Goal: Task Accomplishment & Management: Manage account settings

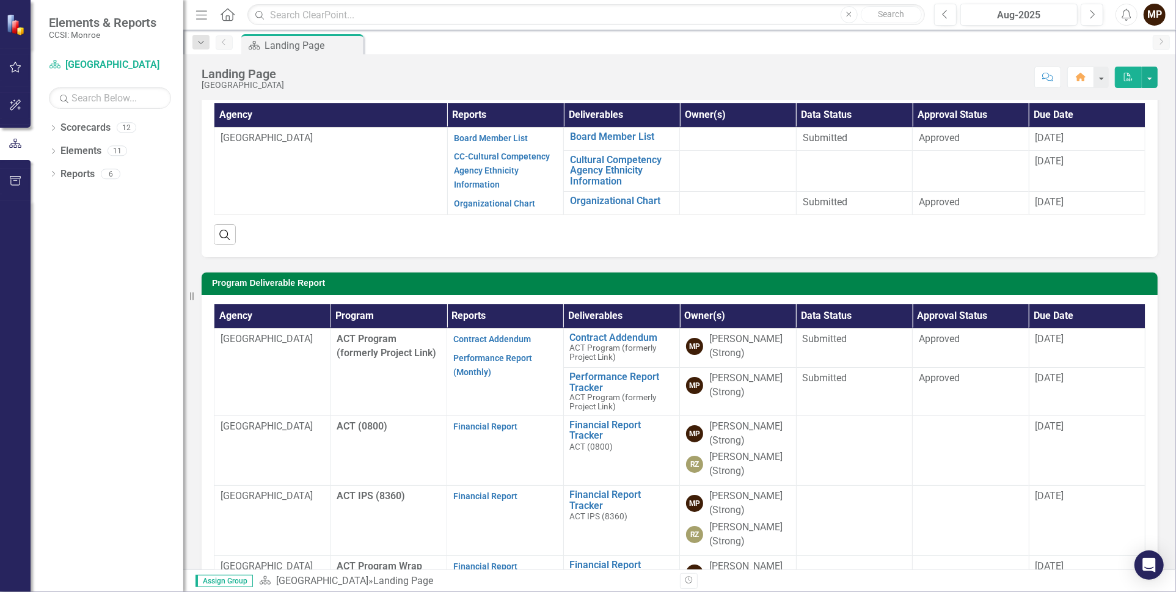
scroll to position [122, 0]
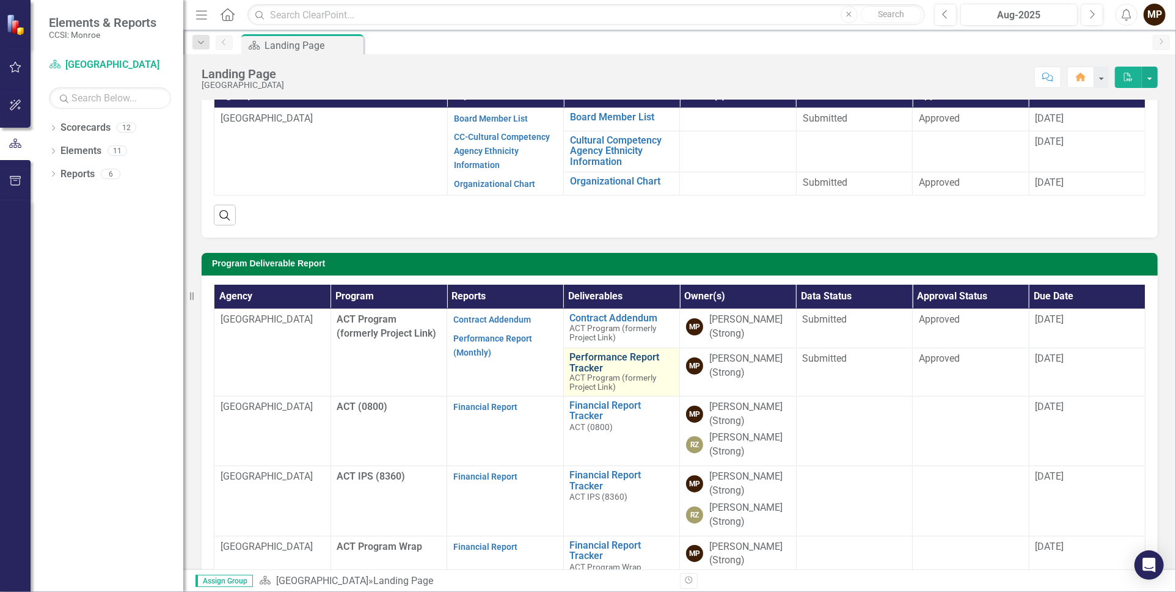
click at [579, 356] on link "Performance Report Tracker" at bounding box center [622, 362] width 104 height 21
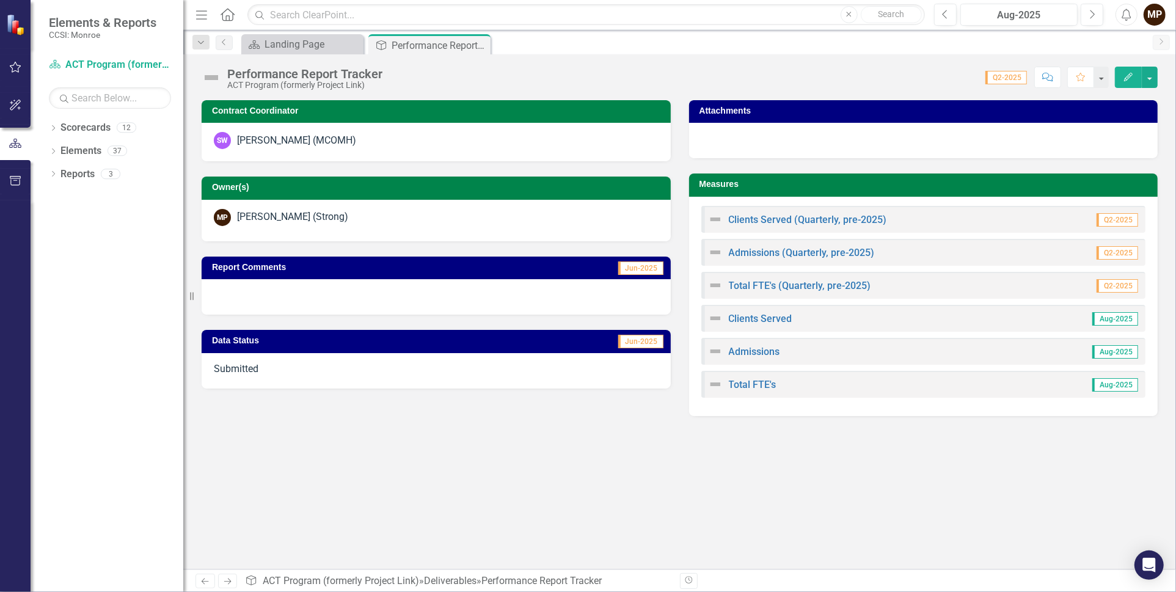
click at [1119, 319] on span "Aug-2025" at bounding box center [1115, 318] width 46 height 13
click at [749, 317] on link "Clients Served" at bounding box center [761, 319] width 64 height 12
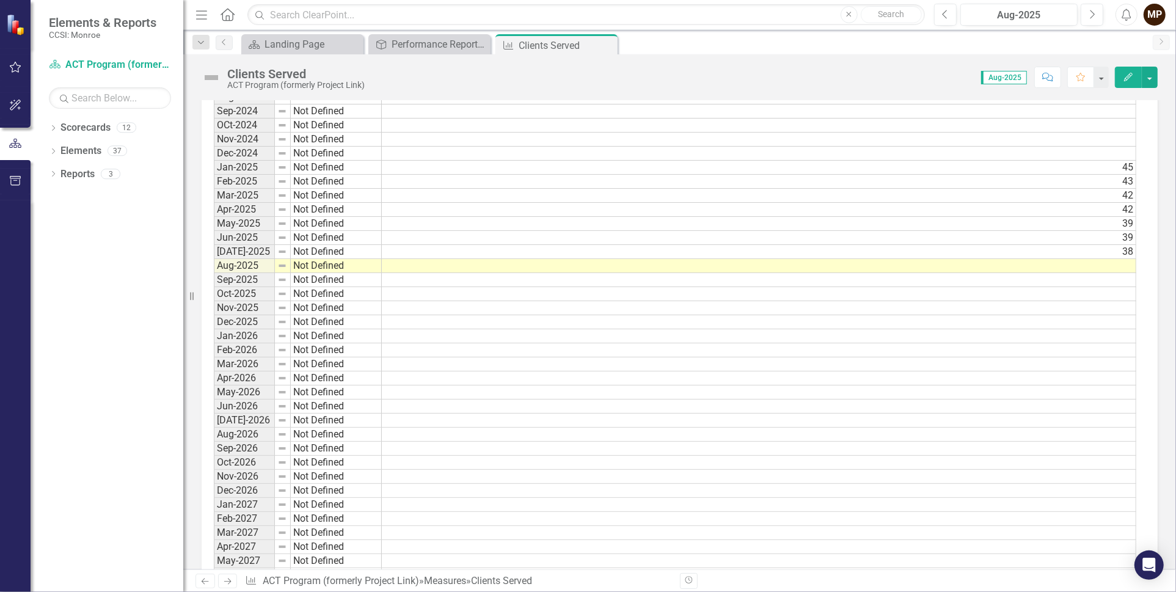
scroll to position [978, 0]
click at [1124, 258] on td at bounding box center [759, 265] width 755 height 14
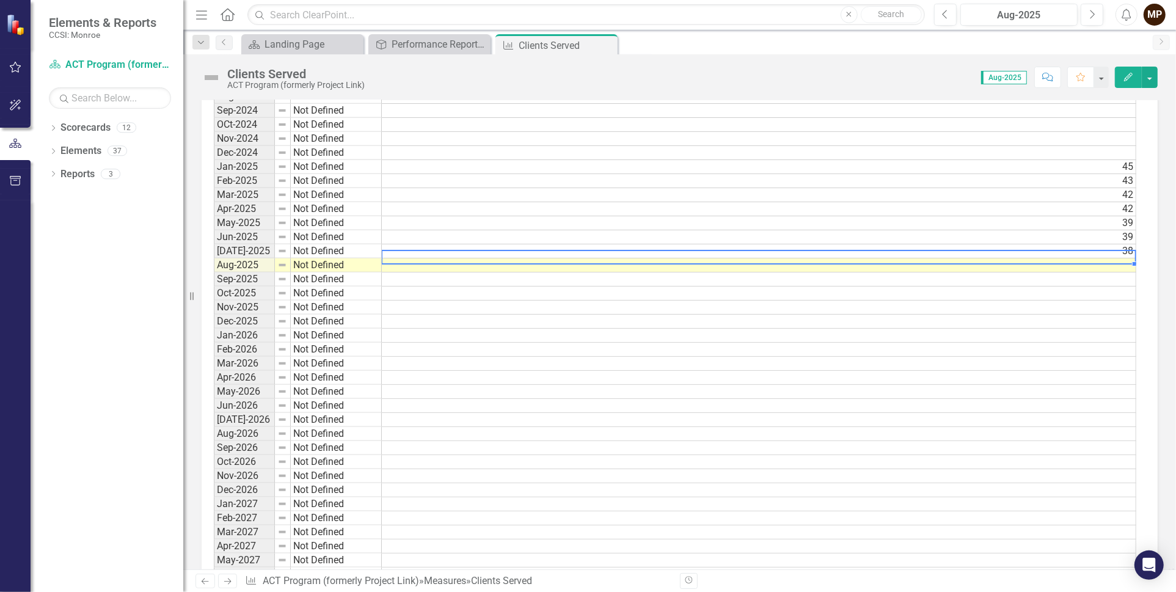
click at [1124, 258] on td at bounding box center [759, 265] width 755 height 14
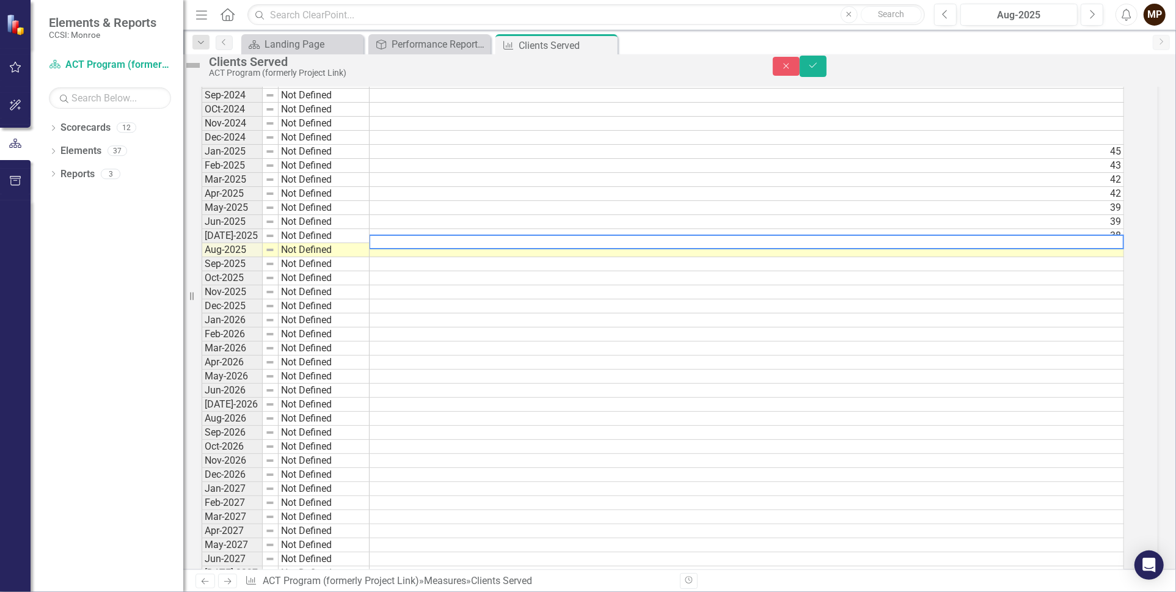
scroll to position [984, 0]
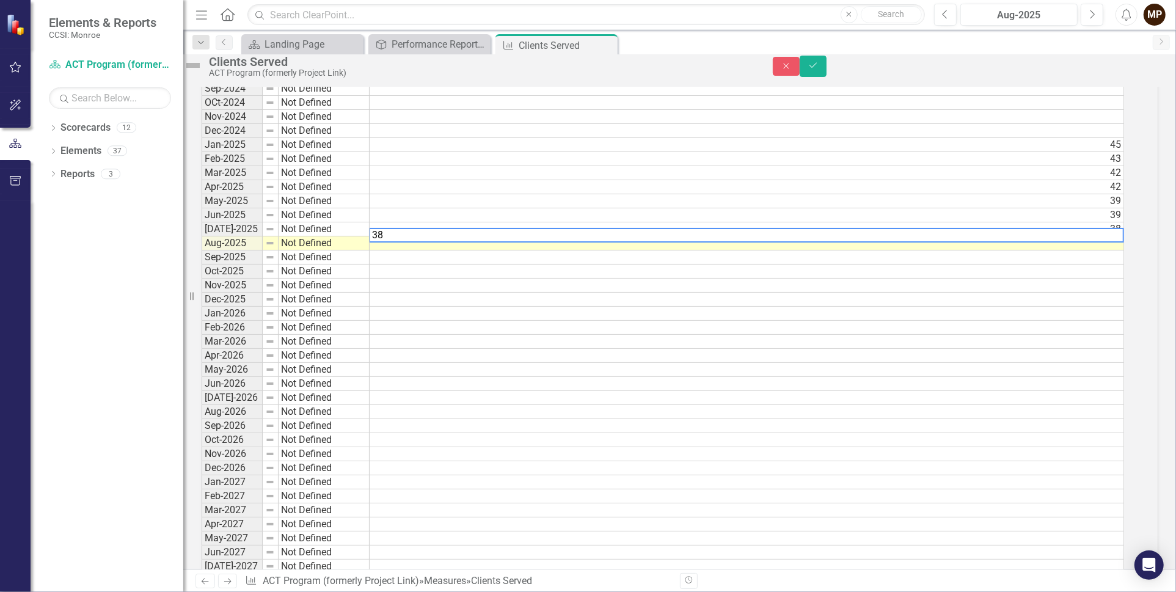
type textarea "38"
click at [202, 221] on div "Period Status Actual Jan-2021 Not Defined Feb-2021 Not Defined Mar-2021 Not Def…" at bounding box center [202, 46] width 0 height 1195
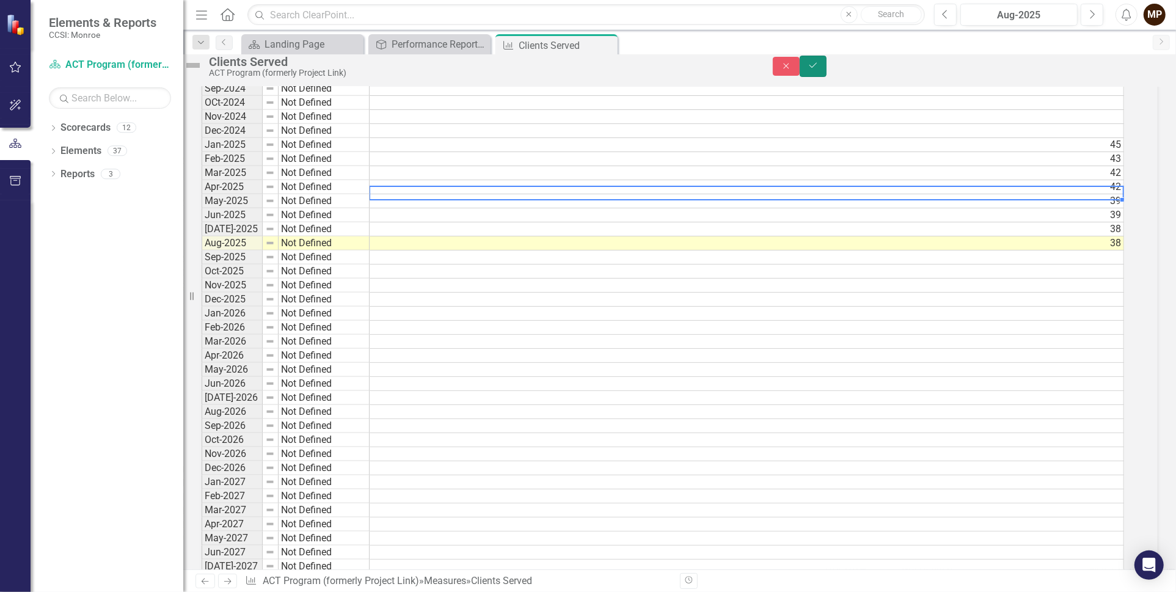
click at [819, 70] on icon "Save" at bounding box center [813, 65] width 11 height 9
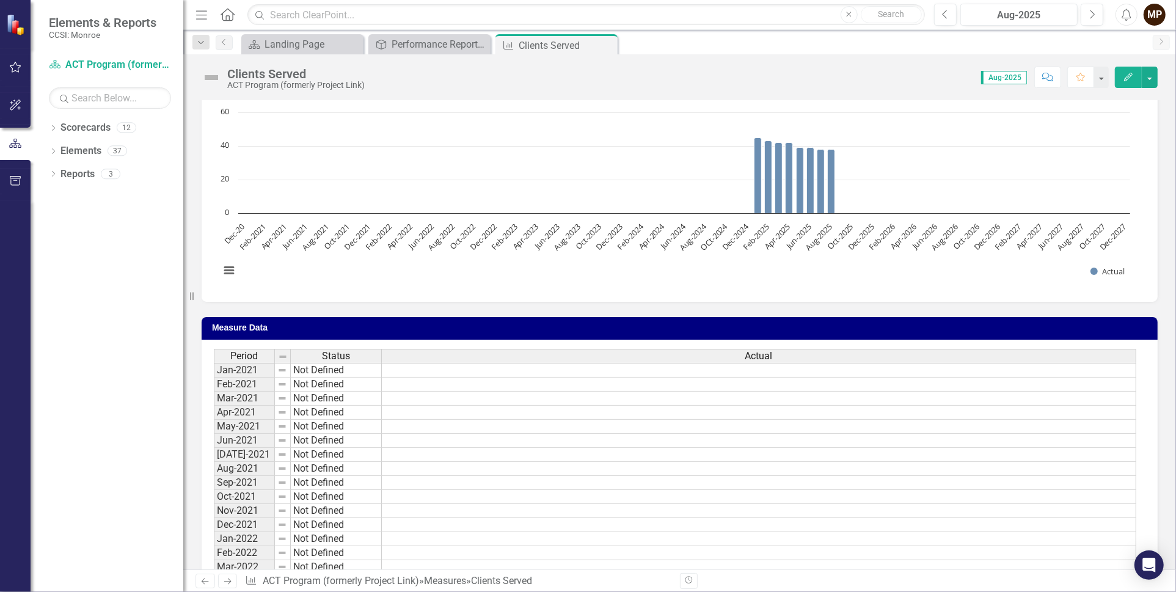
scroll to position [0, 0]
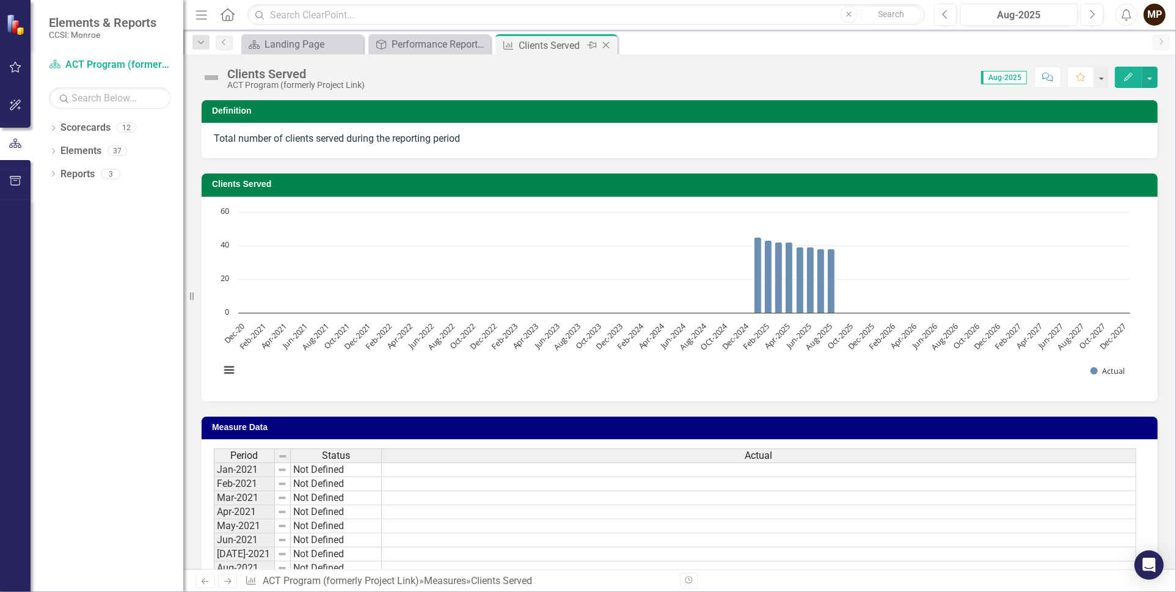
click at [607, 46] on icon at bounding box center [606, 45] width 7 height 7
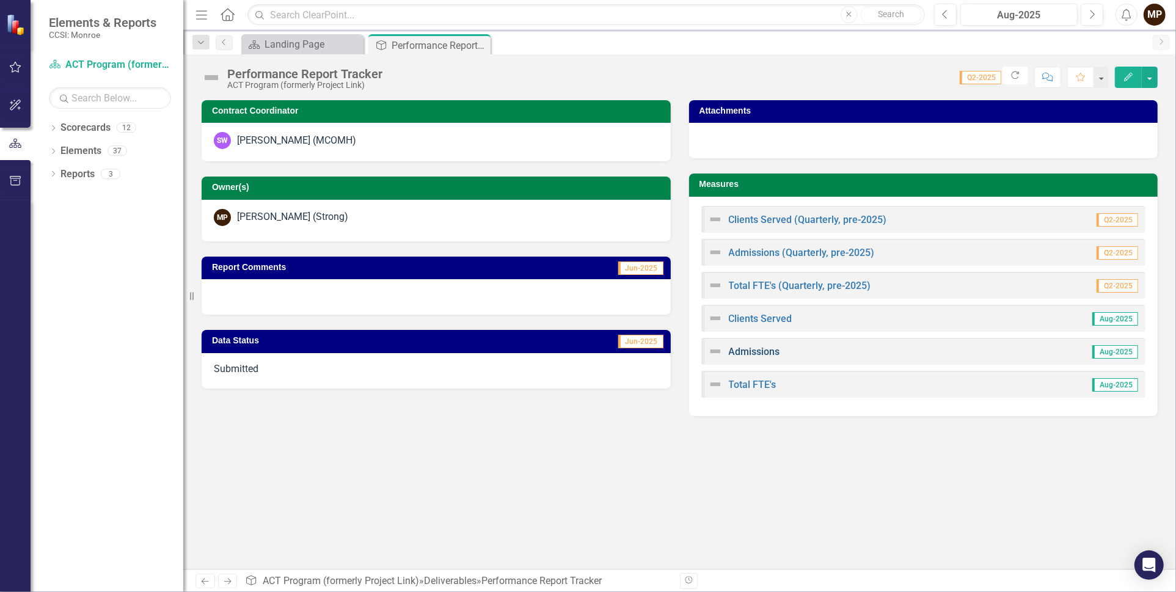
click at [751, 349] on link "Admissions" at bounding box center [754, 352] width 51 height 12
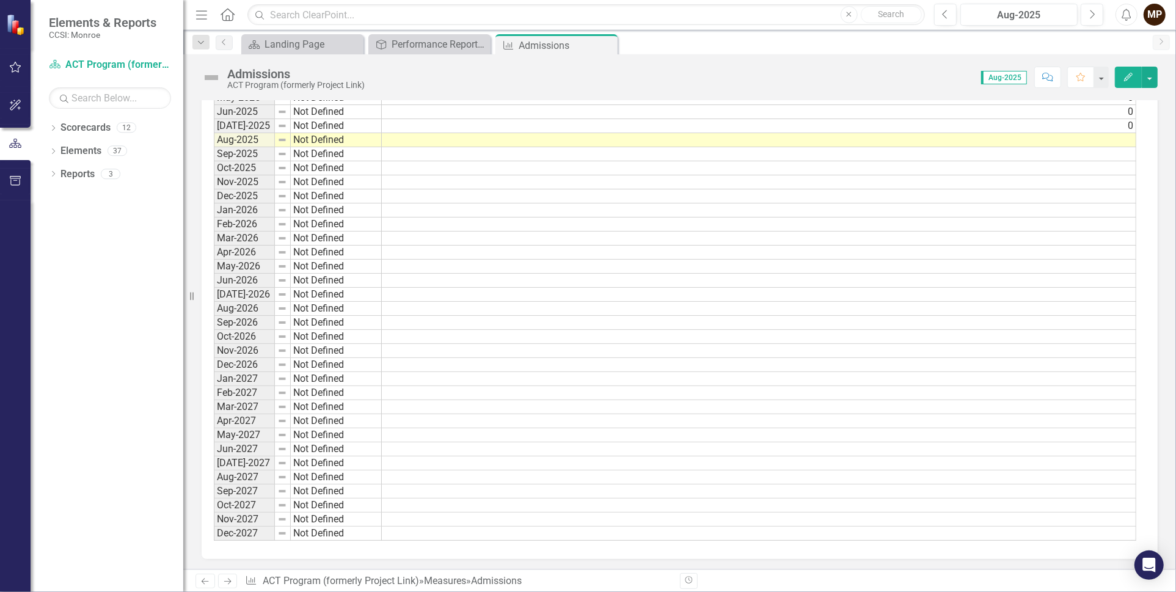
scroll to position [1103, 0]
click at [1124, 133] on td at bounding box center [759, 140] width 755 height 14
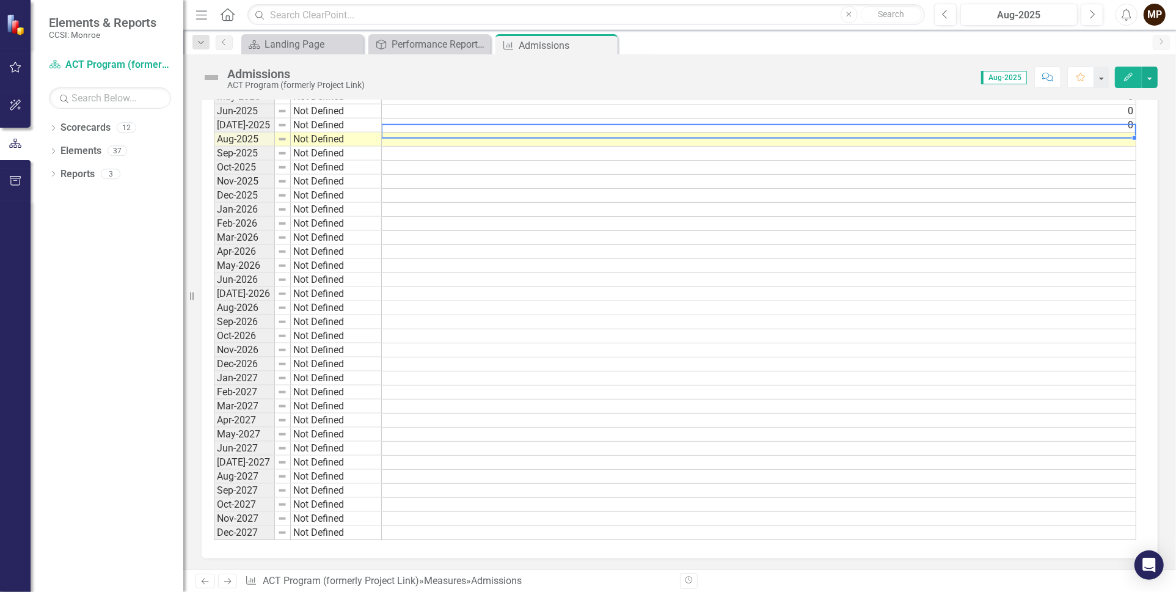
click at [1124, 133] on td at bounding box center [759, 140] width 755 height 14
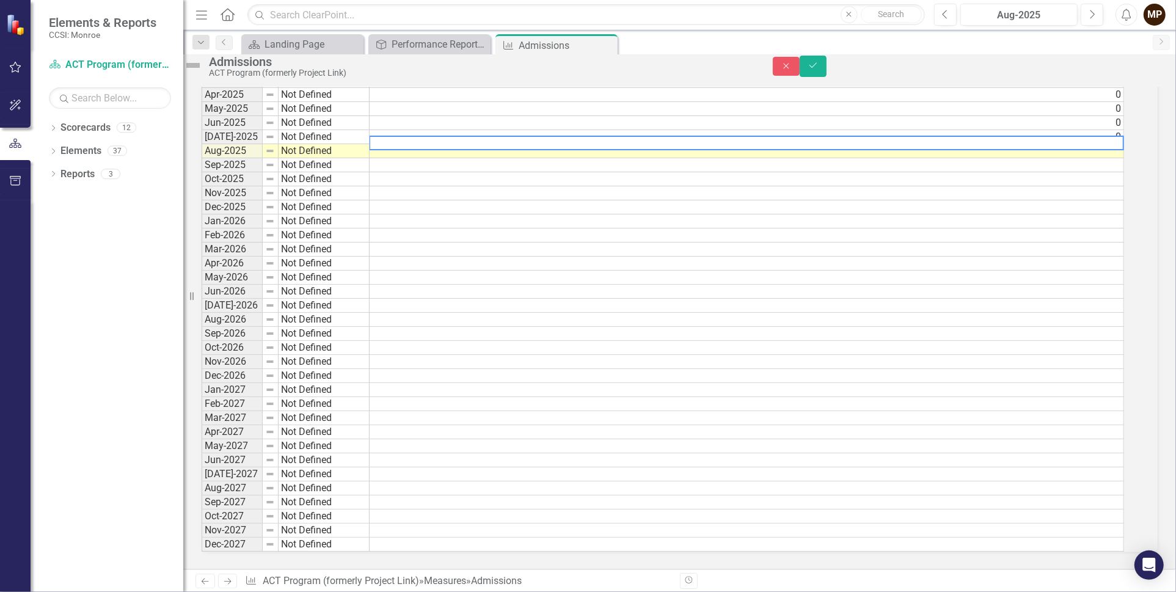
scroll to position [1111, 0]
type textarea "1"
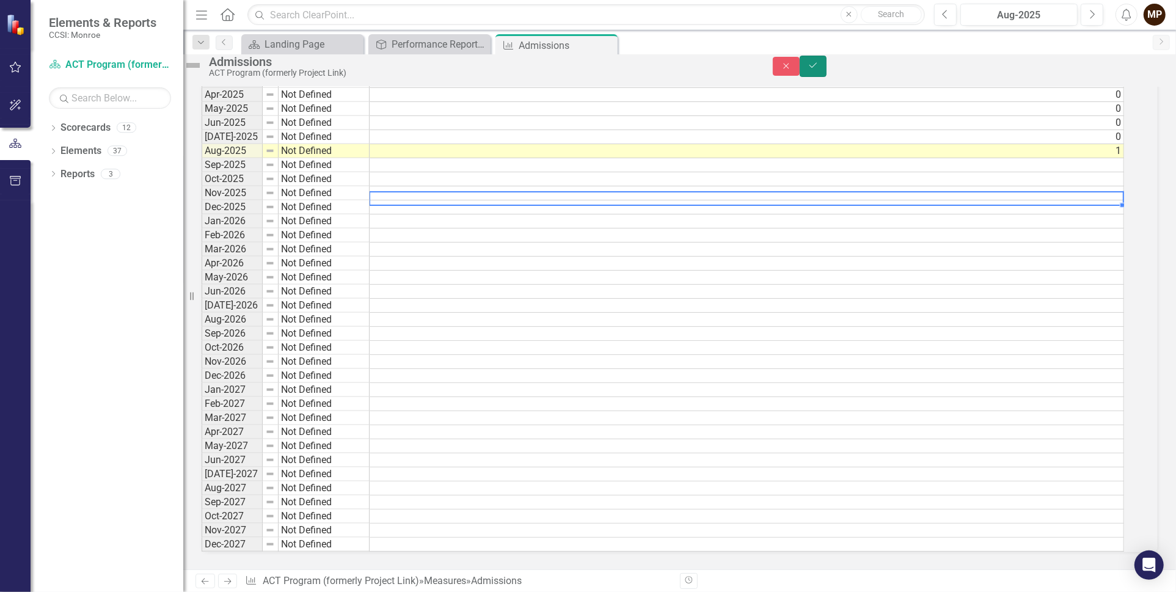
click at [819, 69] on icon "Save" at bounding box center [813, 65] width 11 height 9
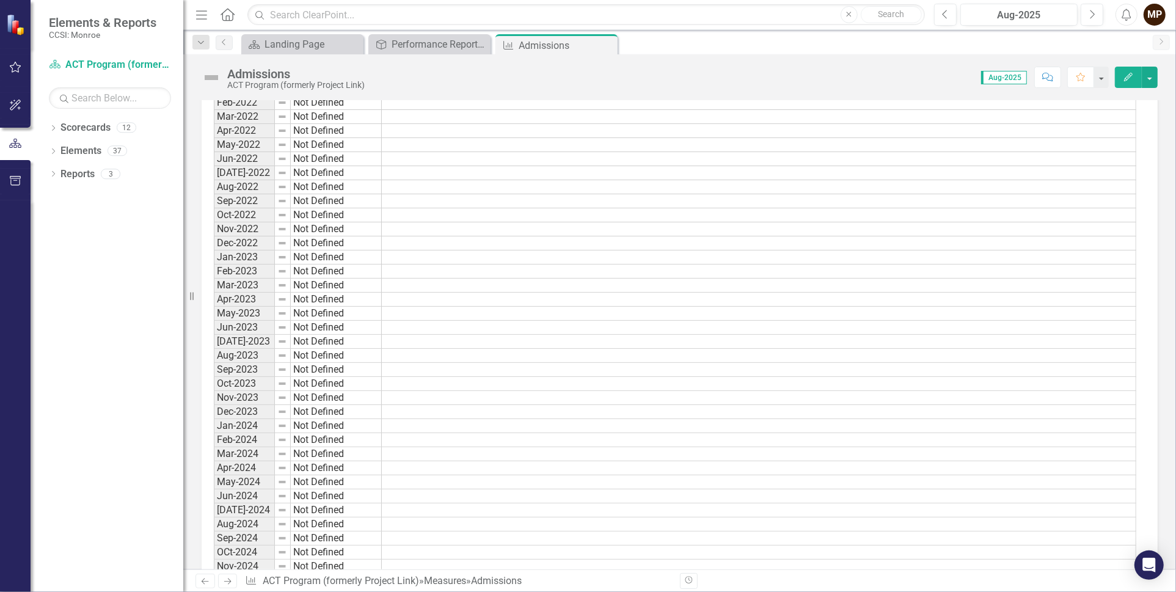
scroll to position [916, 0]
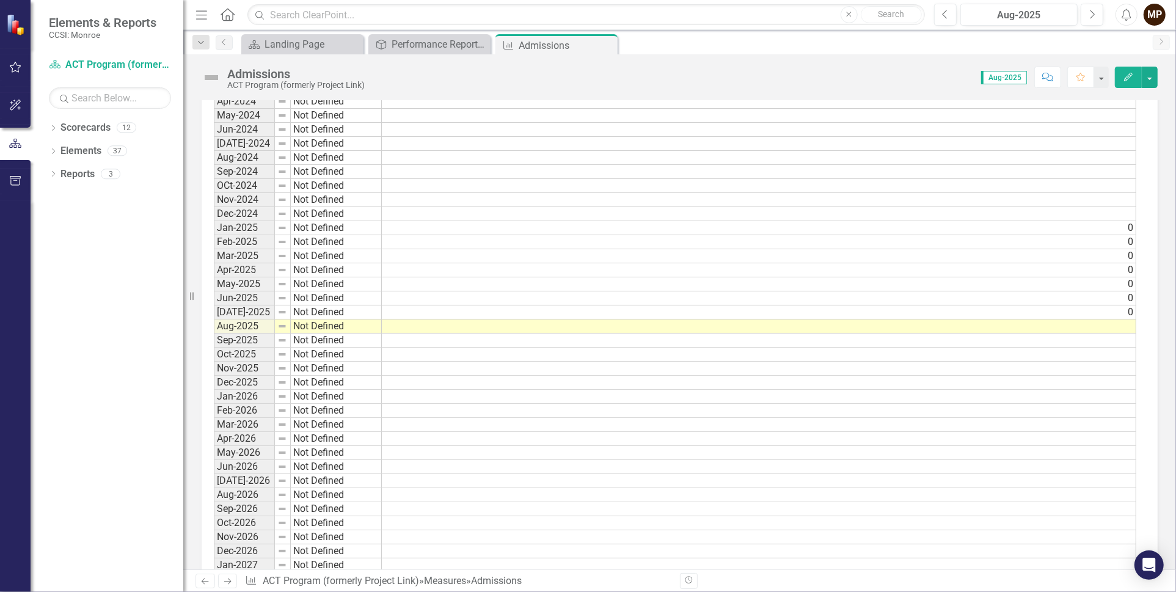
click at [1114, 320] on td at bounding box center [759, 327] width 755 height 14
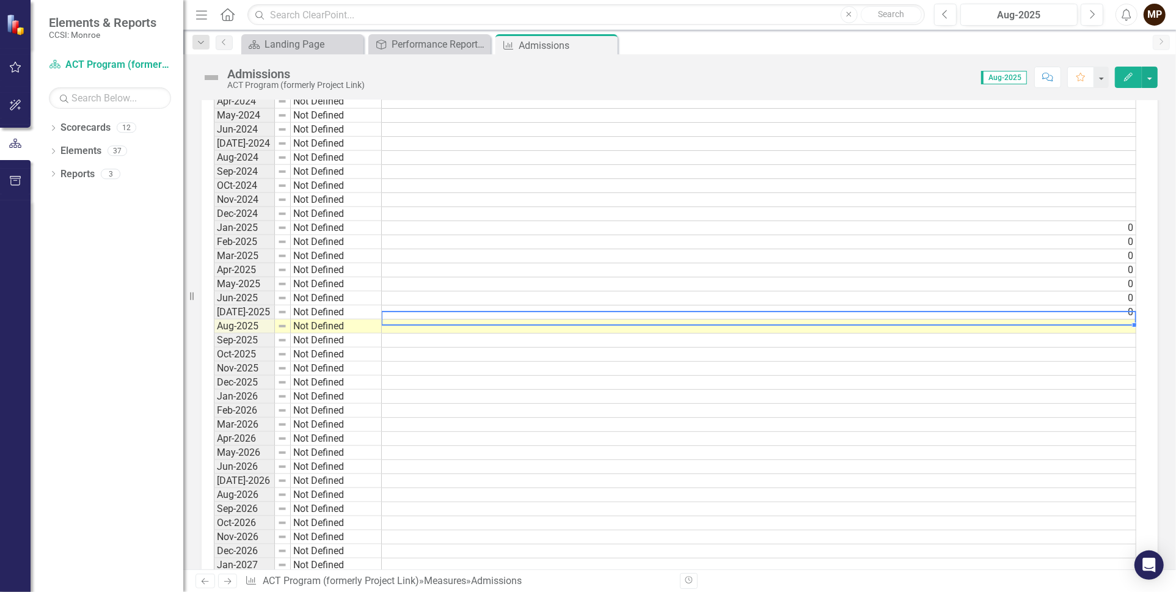
click at [1114, 320] on td at bounding box center [759, 327] width 755 height 14
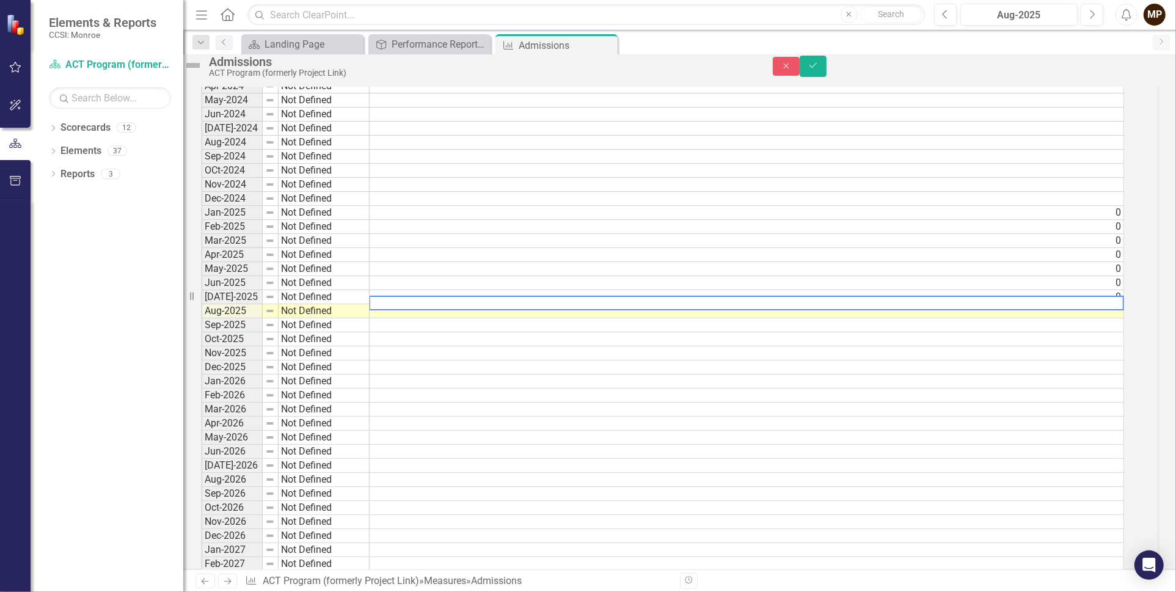
scroll to position [923, 0]
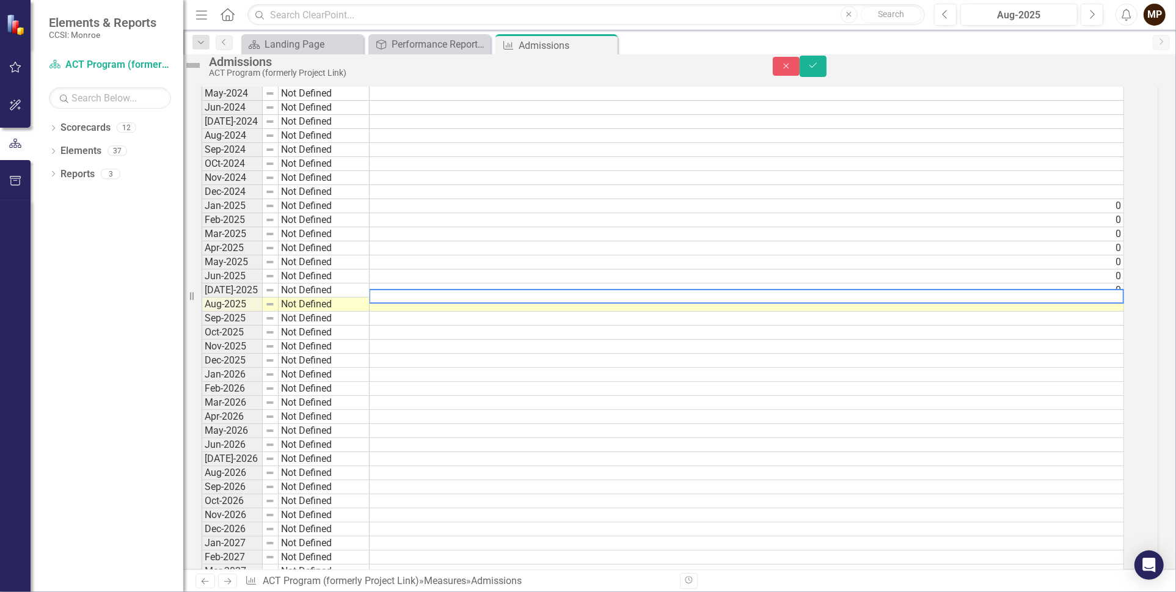
type textarea "1"
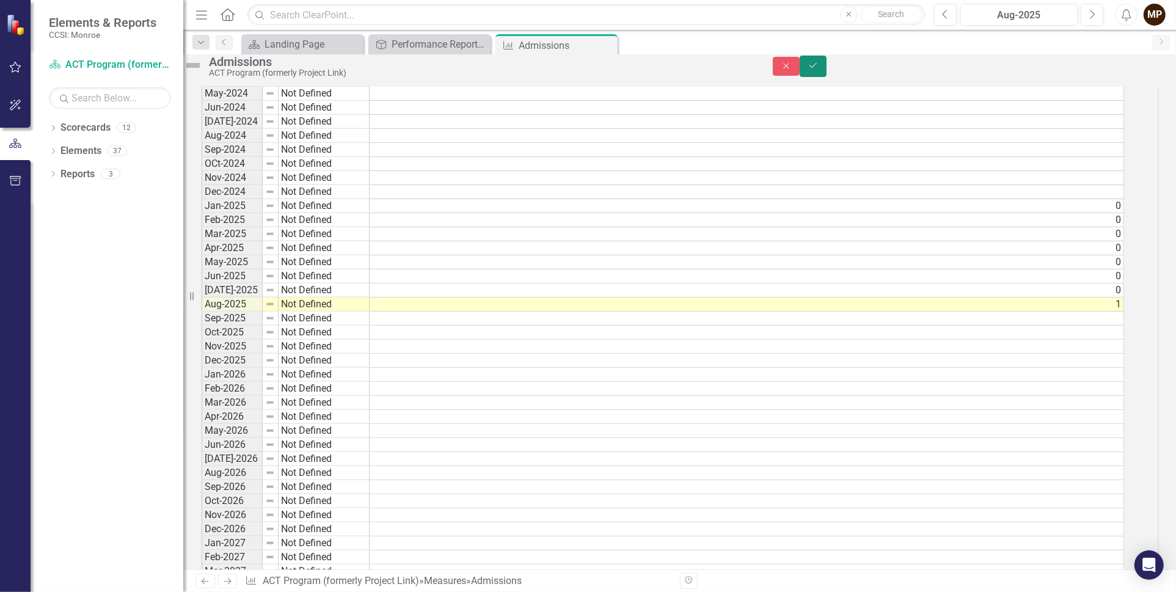
click at [819, 70] on icon "Save" at bounding box center [813, 65] width 11 height 9
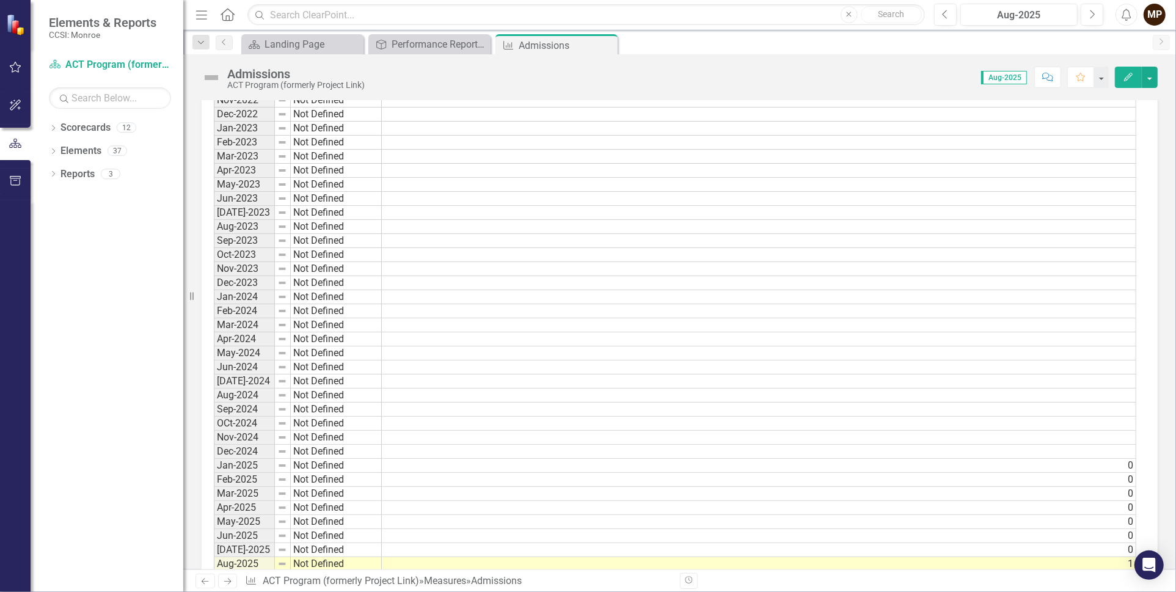
scroll to position [916, 0]
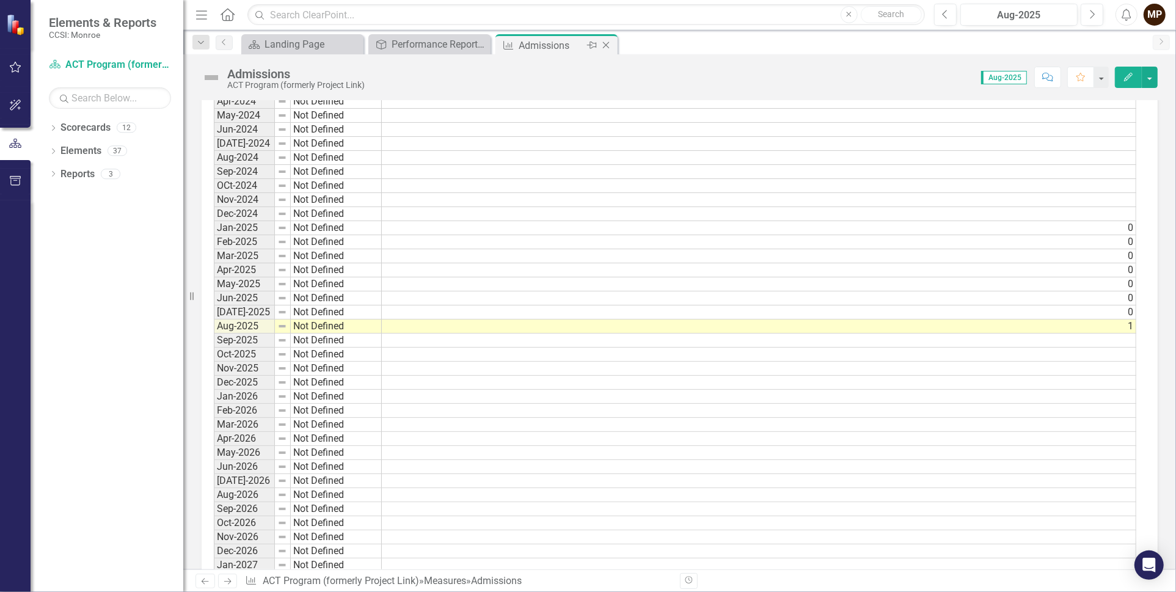
click at [605, 43] on icon "Close" at bounding box center [606, 45] width 12 height 10
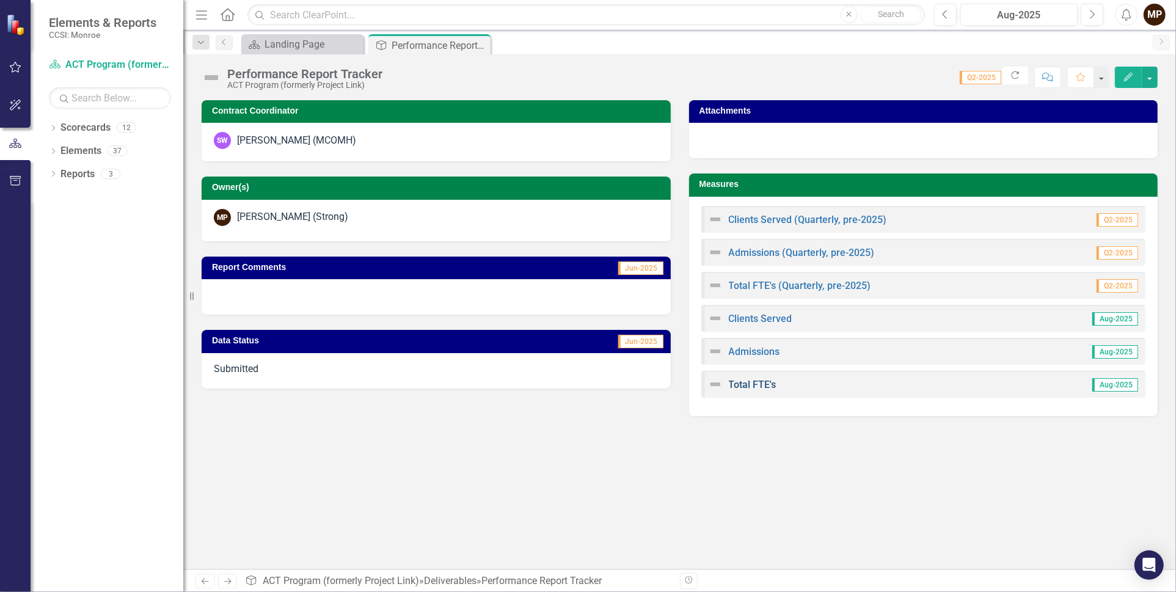
click at [746, 384] on link "Total FTE's" at bounding box center [753, 385] width 48 height 12
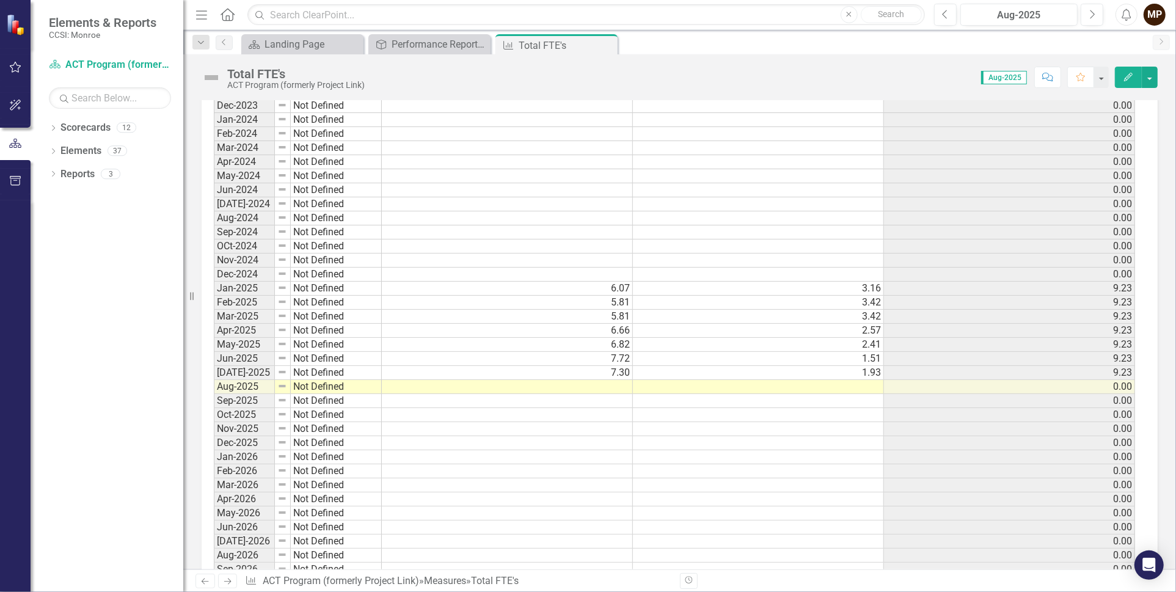
scroll to position [1161, 0]
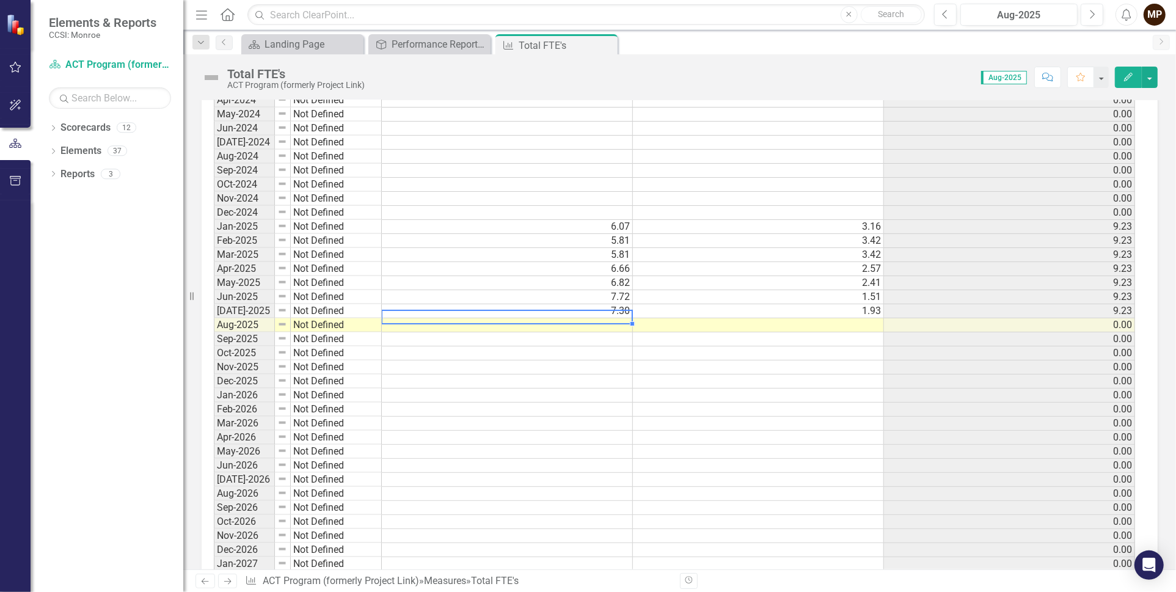
click at [611, 318] on td at bounding box center [507, 325] width 251 height 14
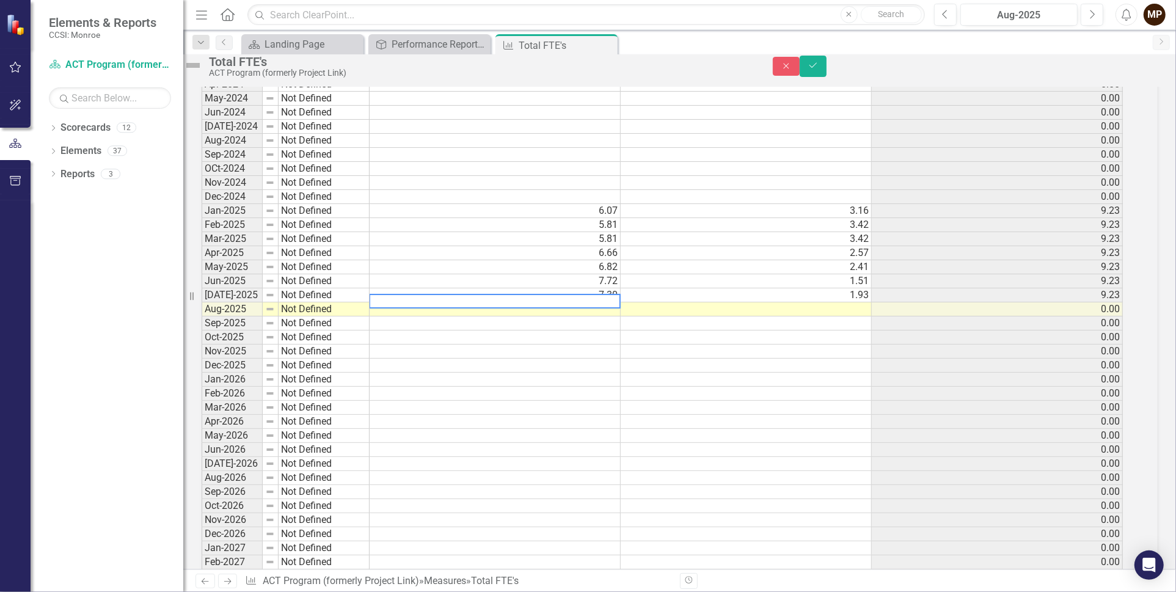
scroll to position [1167, 0]
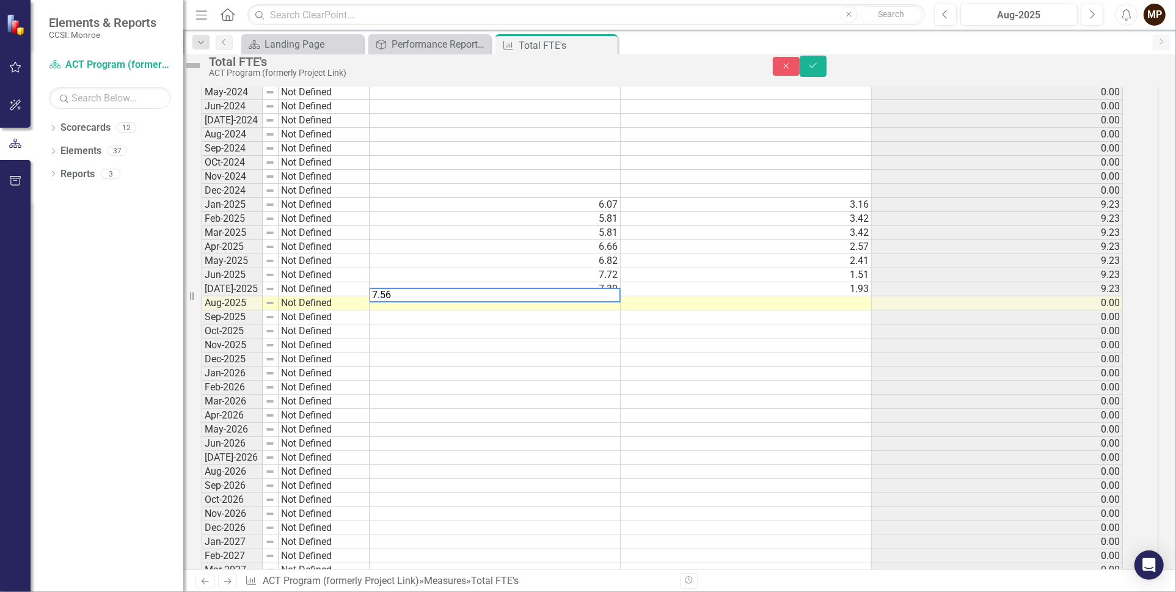
type textarea "7.56"
click at [591, 282] on td "7.72" at bounding box center [495, 275] width 251 height 14
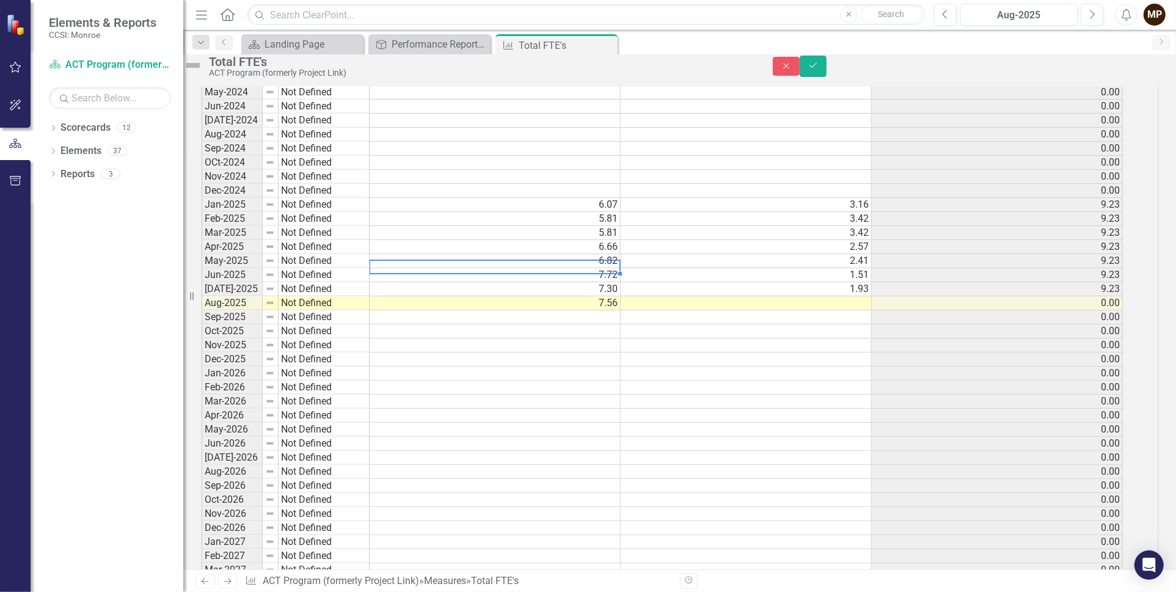
click at [775, 310] on td at bounding box center [746, 303] width 251 height 14
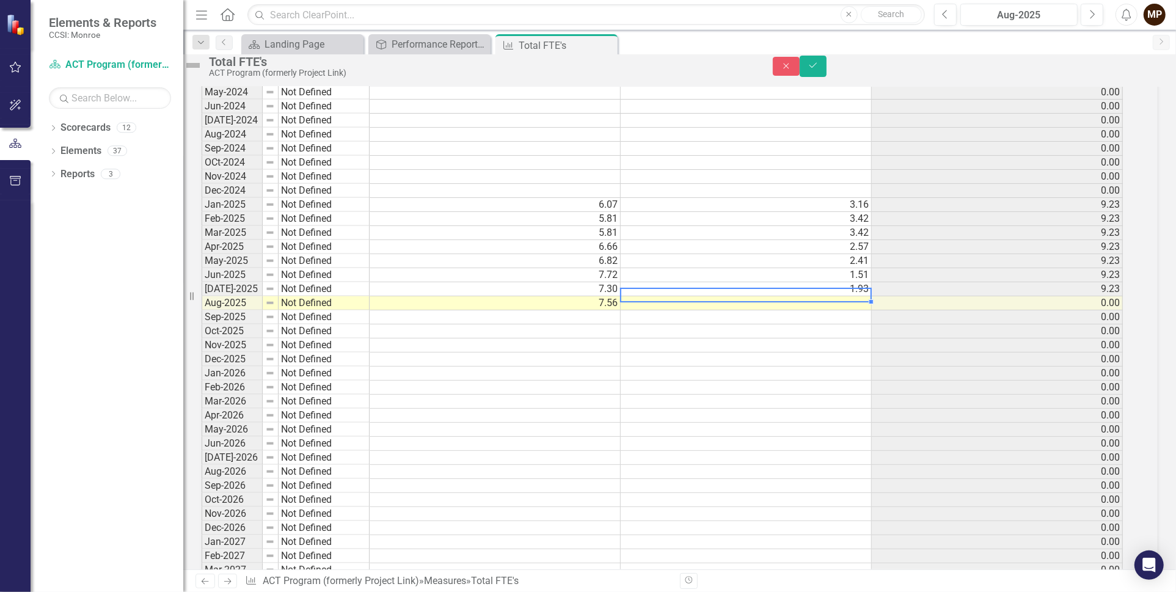
click at [775, 310] on td at bounding box center [746, 303] width 251 height 14
type textarea "1.67"
click at [980, 324] on td "0.00" at bounding box center [997, 317] width 251 height 14
click at [819, 70] on icon "Save" at bounding box center [813, 65] width 11 height 9
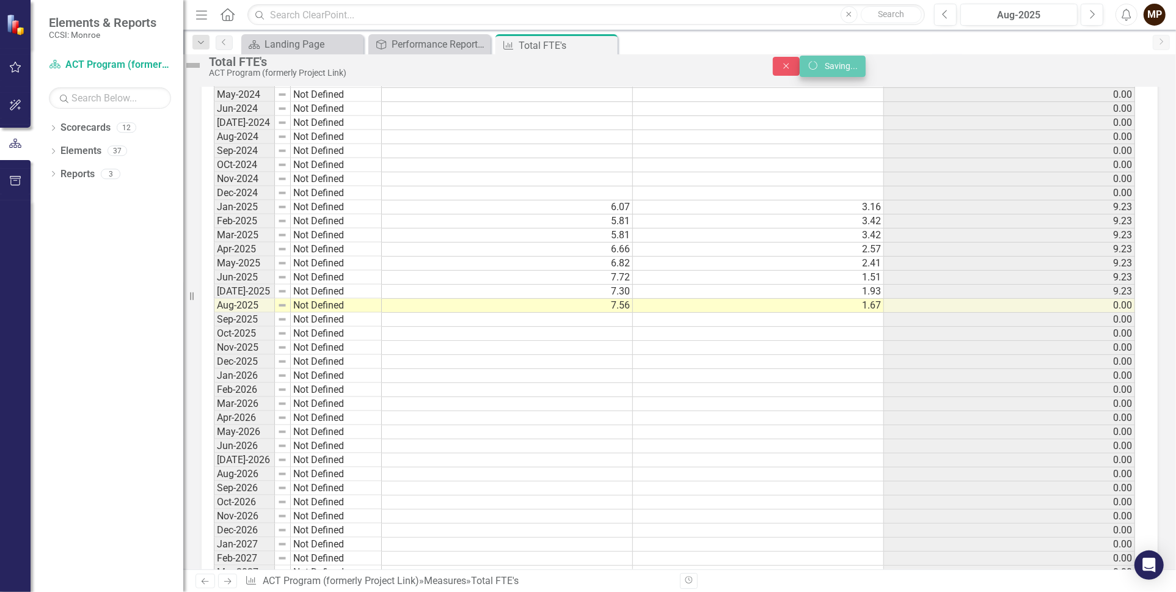
scroll to position [1161, 0]
